Goal: Task Accomplishment & Management: Manage account settings

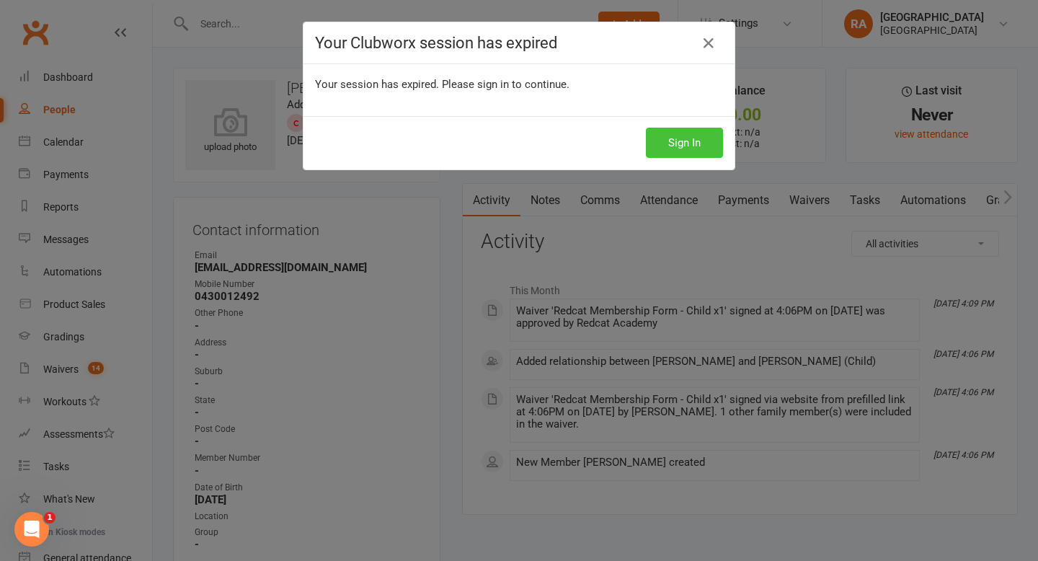
click at [682, 144] on button "Sign In" at bounding box center [684, 143] width 77 height 30
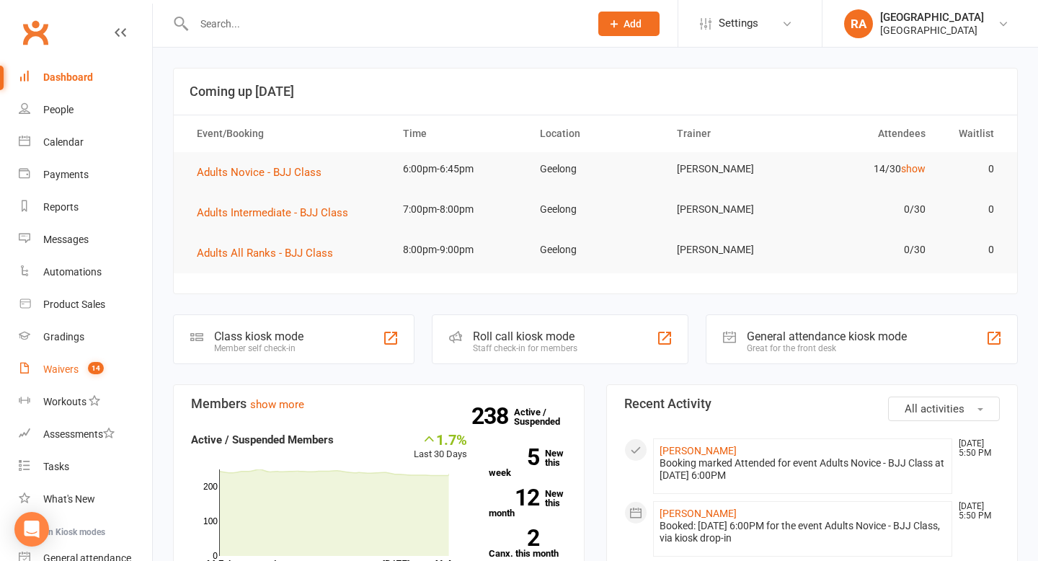
click at [71, 377] on link "Waivers 14" at bounding box center [85, 369] width 133 height 32
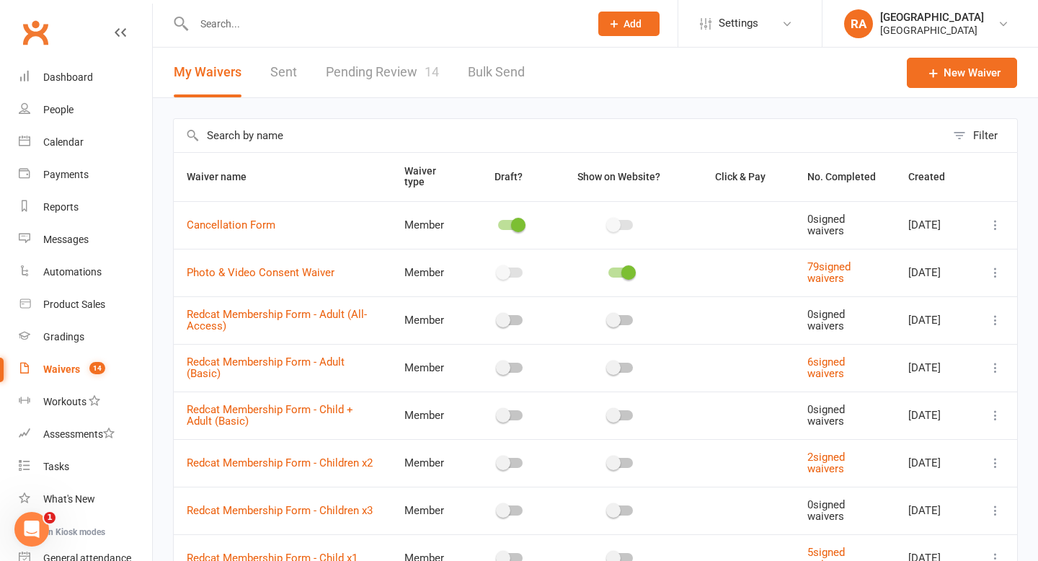
click at [355, 74] on link "Pending Review 14" at bounding box center [382, 73] width 113 height 50
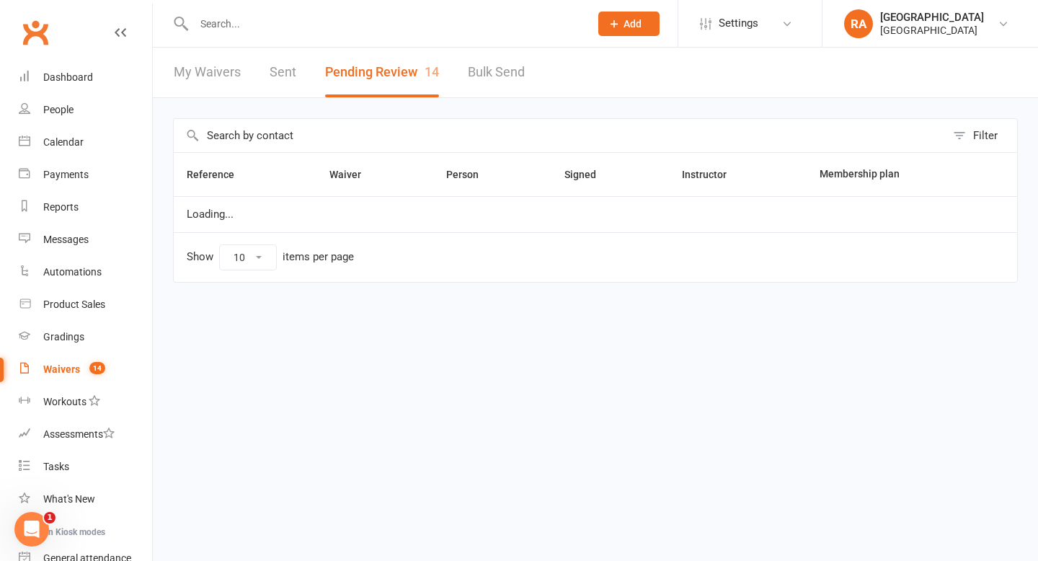
select select "100"
